Goal: Navigation & Orientation: Find specific page/section

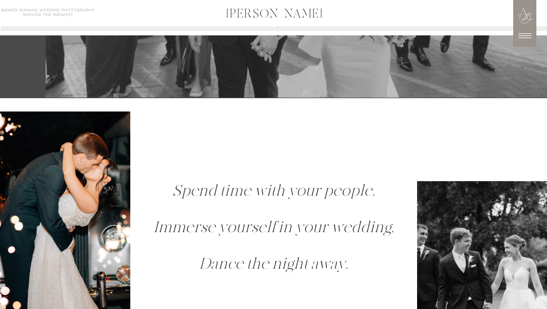
scroll to position [554, 0]
click at [522, 34] on icon at bounding box center [525, 35] width 19 height 19
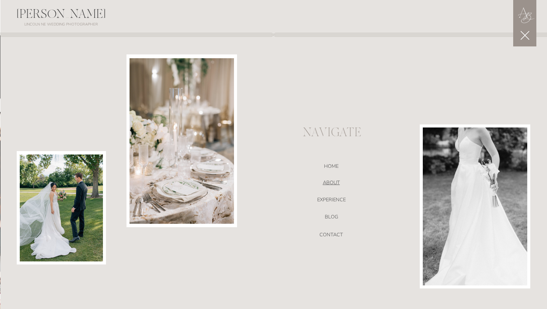
click at [332, 183] on nav "ABOUT" at bounding box center [331, 184] width 161 height 8
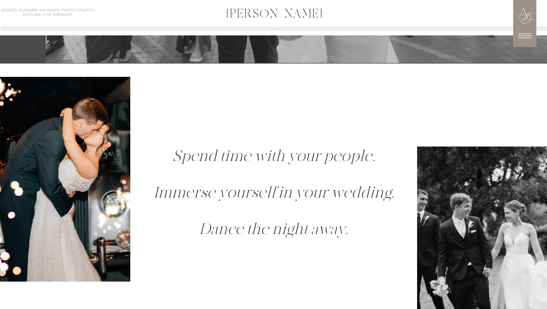
scroll to position [803, 0]
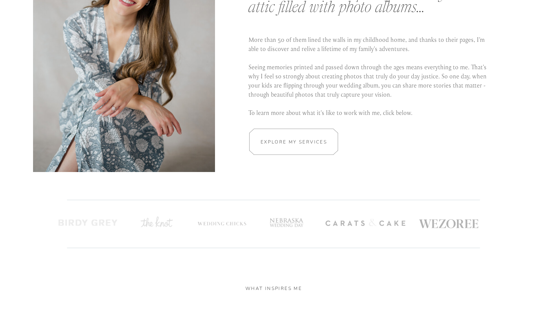
scroll to position [1484, 0]
click at [304, 145] on div at bounding box center [293, 141] width 133 height 26
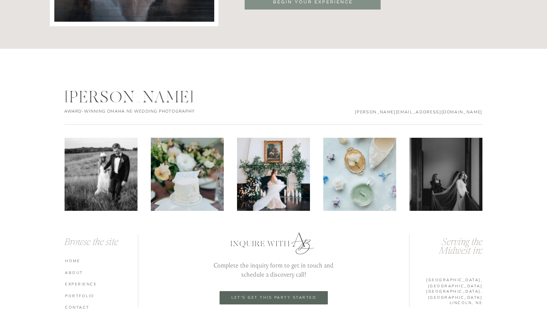
scroll to position [2654, 0]
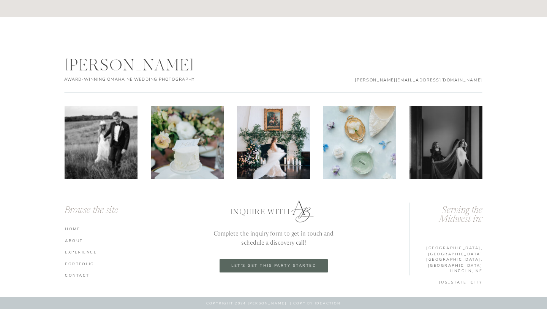
click at [76, 226] on nav "HOME" at bounding box center [102, 228] width 75 height 5
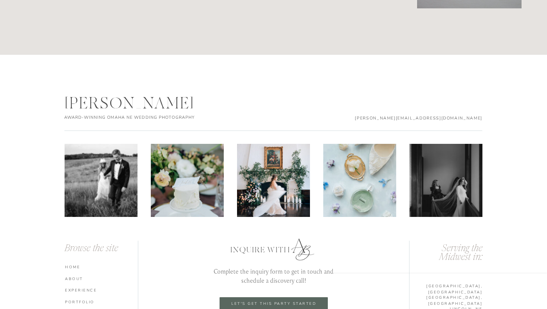
scroll to position [3978, 0]
